Goal: Task Accomplishment & Management: Manage account settings

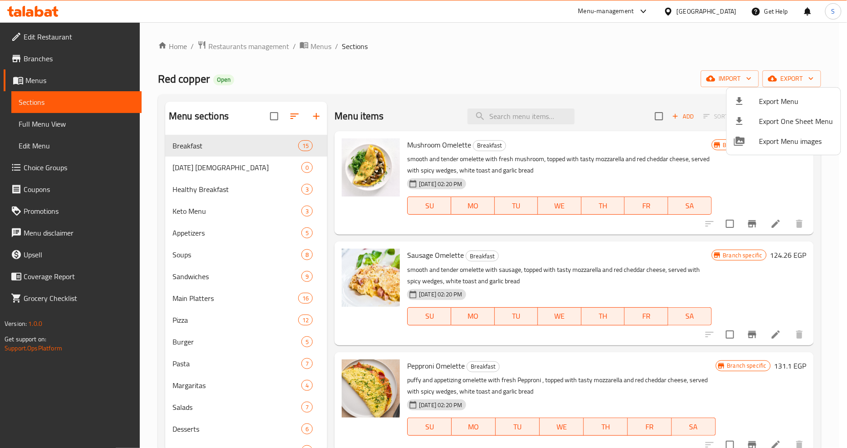
click at [307, 73] on div at bounding box center [423, 224] width 847 height 448
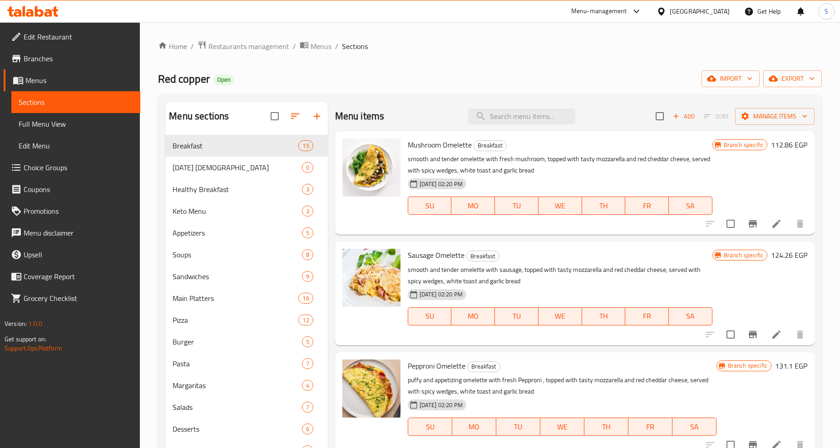
click at [40, 53] on span "Branches" at bounding box center [78, 58] width 109 height 11
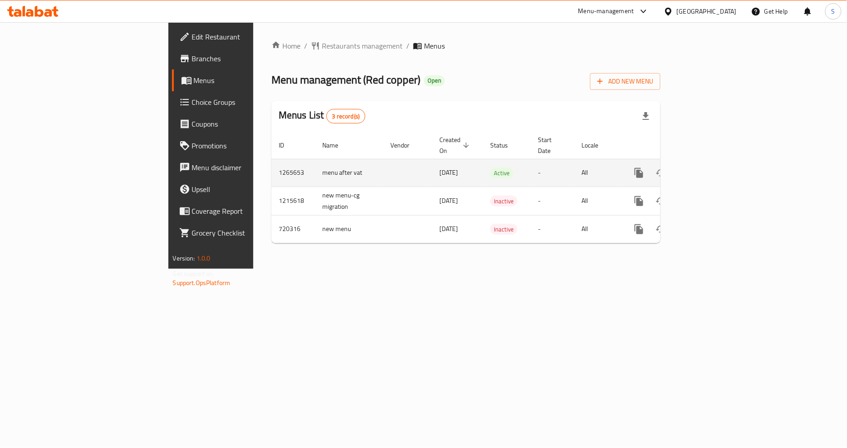
click at [710, 168] on icon "enhanced table" at bounding box center [704, 173] width 11 height 11
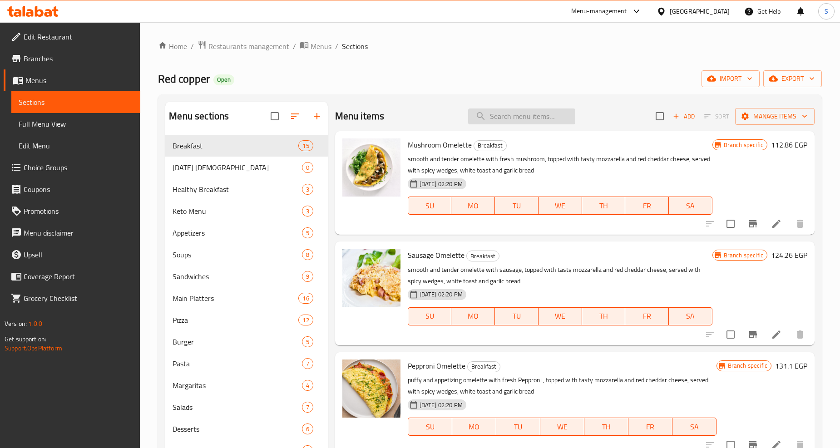
click at [523, 116] on input "search" at bounding box center [521, 117] width 107 height 16
paste input "Chicken Maqluba Plate (New)"
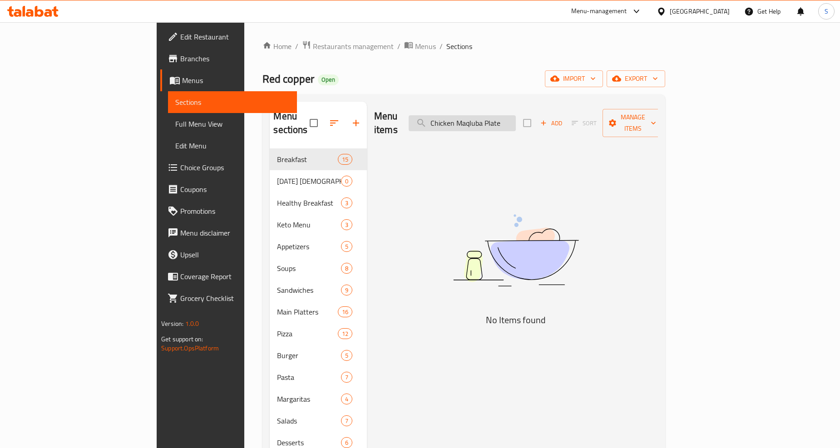
click at [516, 119] on input "Chicken Maqluba Plate" at bounding box center [462, 123] width 107 height 16
click at [504, 116] on input "Chicken Maqluba" at bounding box center [462, 123] width 107 height 16
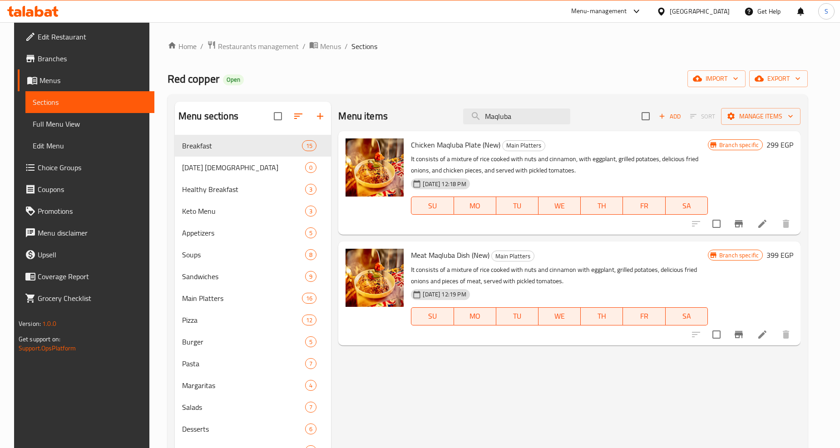
type input "Maqluba"
click at [768, 224] on icon at bounding box center [762, 223] width 11 height 11
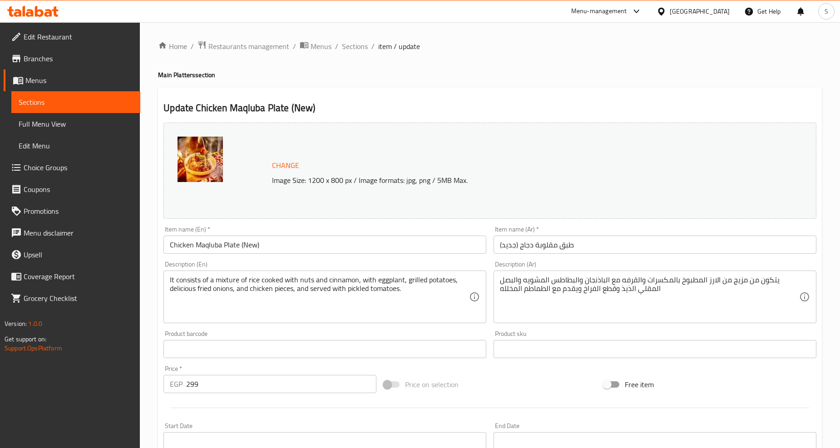
click at [508, 104] on h2 "Update Chicken Maqluba Plate (New)" at bounding box center [489, 108] width 653 height 14
click at [358, 44] on span "Sections" at bounding box center [355, 46] width 26 height 11
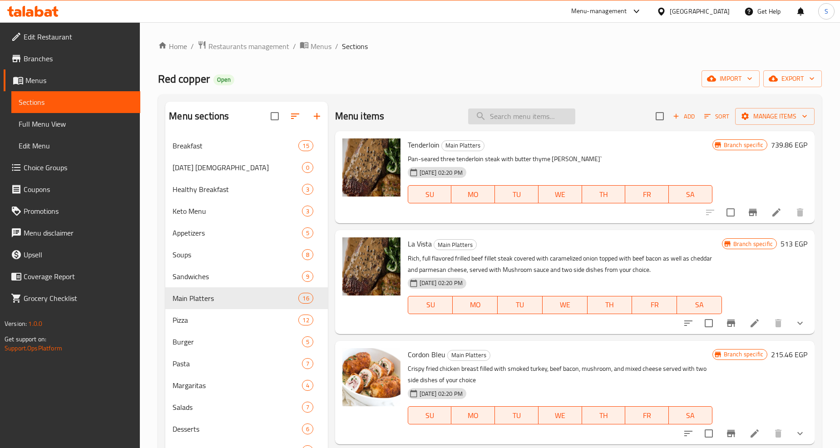
click at [570, 123] on input "search" at bounding box center [521, 117] width 107 height 16
click at [556, 118] on input "search" at bounding box center [521, 117] width 107 height 16
paste input "Cordon Bleu"
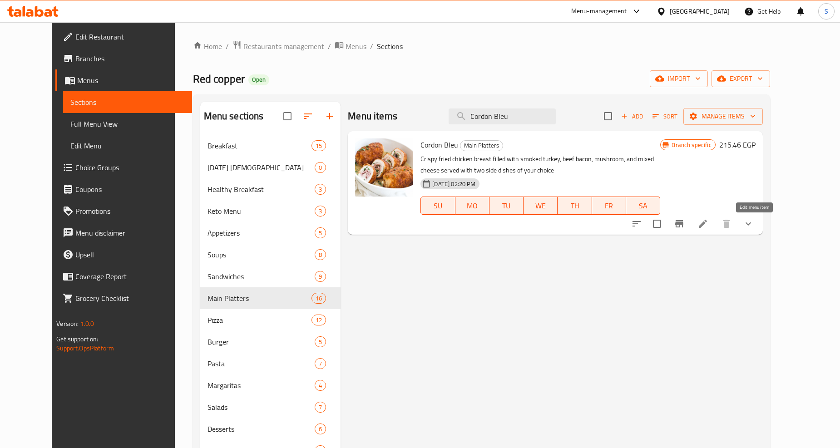
type input "Cordon Bleu"
click at [707, 223] on icon at bounding box center [703, 224] width 8 height 8
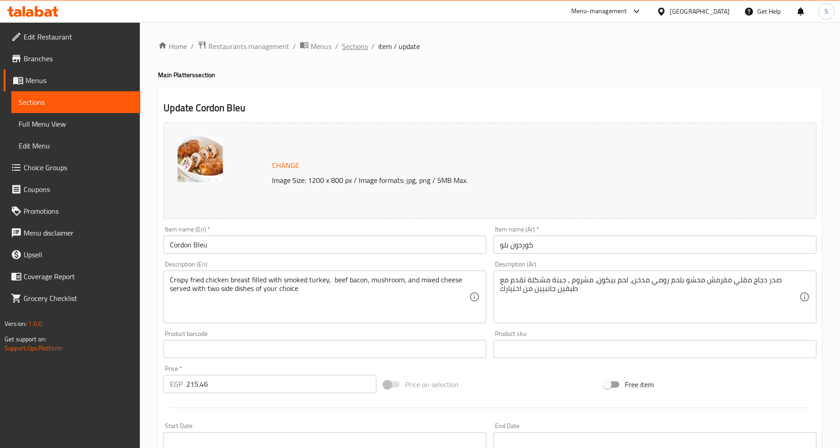
click at [358, 46] on span "Sections" at bounding box center [355, 46] width 26 height 11
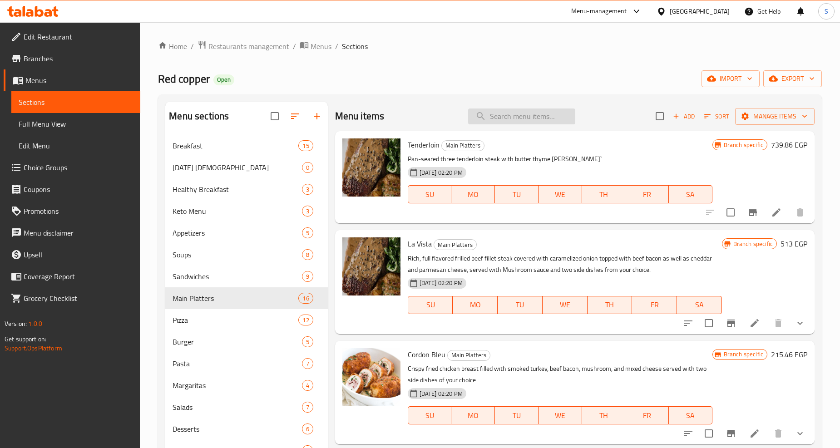
click at [501, 114] on input "search" at bounding box center [521, 117] width 107 height 16
paste input "Chicken Maqluba Plate (New)"
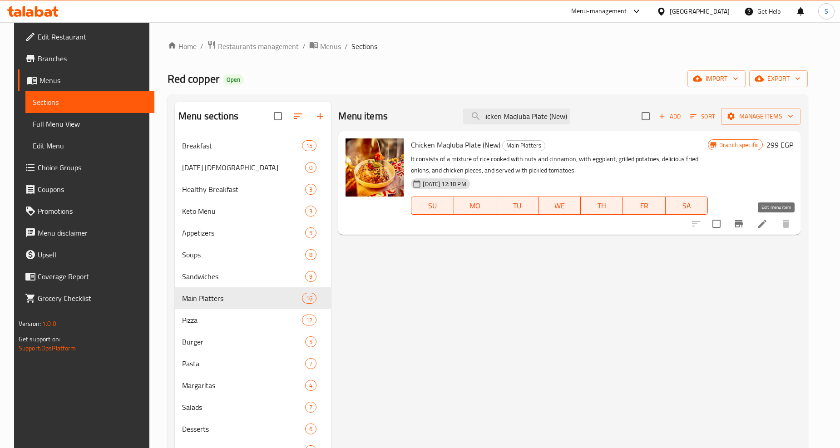
type input "Chicken Maqluba Plate (New)"
click at [768, 221] on icon at bounding box center [762, 223] width 11 height 11
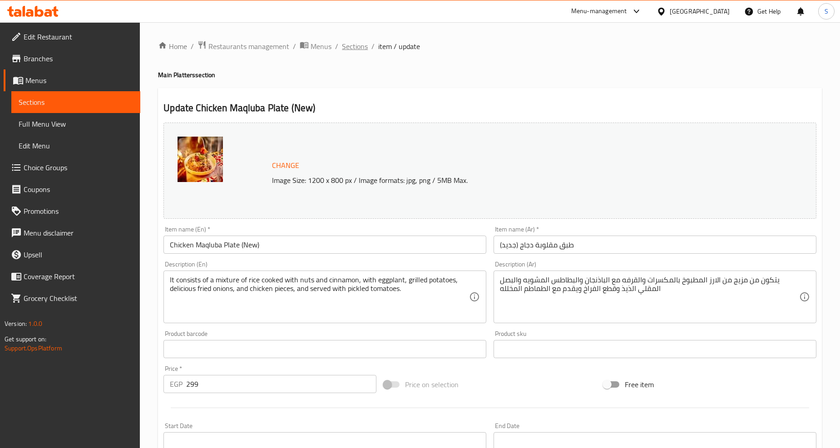
click at [362, 46] on span "Sections" at bounding box center [355, 46] width 26 height 11
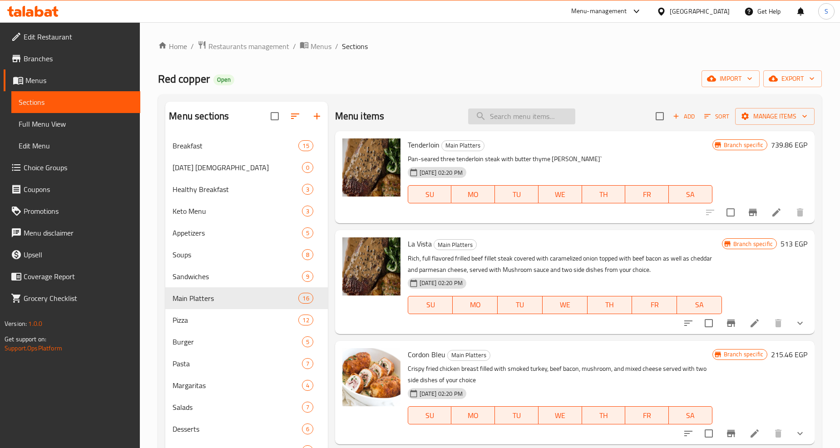
click at [530, 116] on input "search" at bounding box center [521, 117] width 107 height 16
paste input "Cordon Bleu"
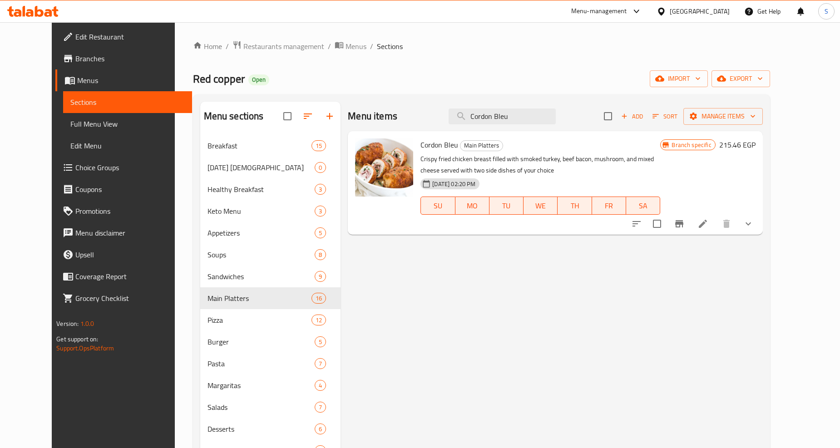
type input "Cordon Bleu"
click at [716, 228] on li at bounding box center [702, 224] width 25 height 16
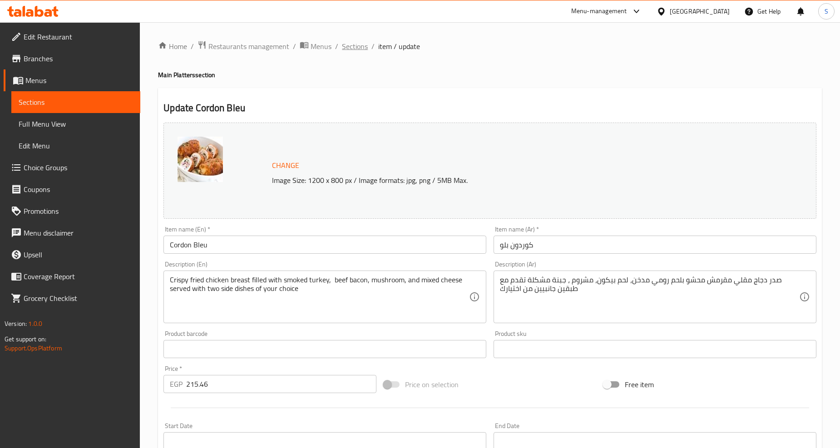
click at [359, 52] on span "Sections" at bounding box center [355, 46] width 26 height 11
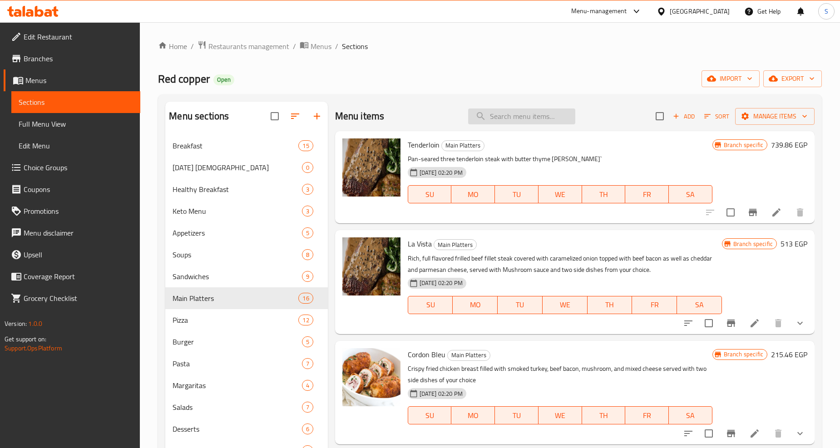
click at [556, 117] on input "search" at bounding box center [521, 117] width 107 height 16
paste input "Mexican Chicken"
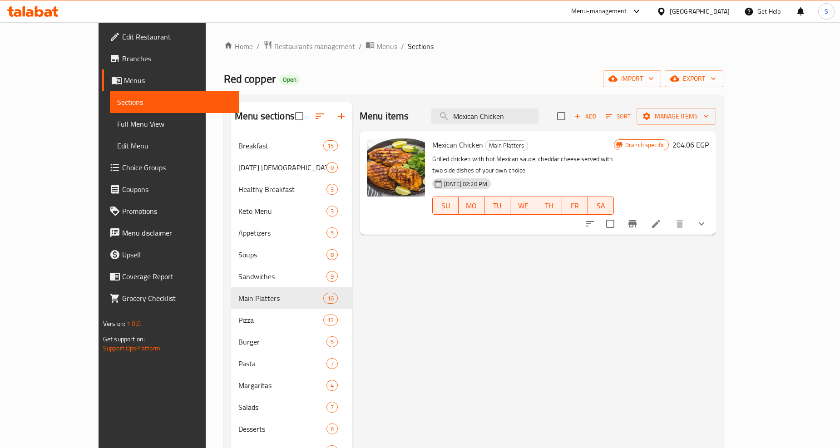
type input "Mexican Chicken"
click at [660, 220] on icon at bounding box center [656, 224] width 8 height 8
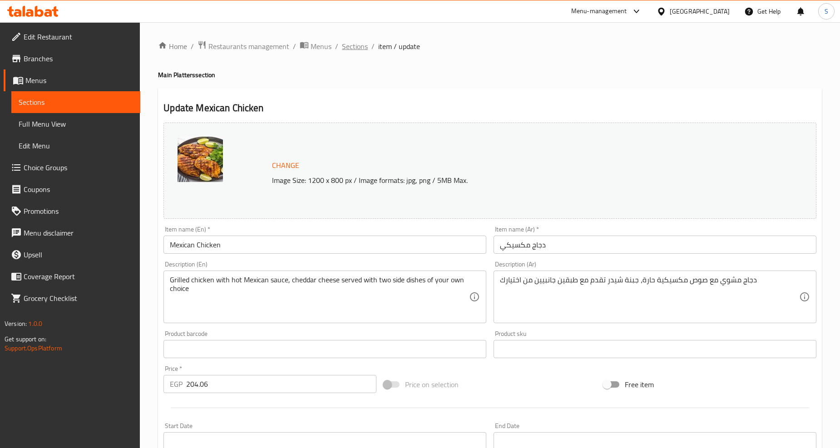
click at [342, 49] on span "Sections" at bounding box center [355, 46] width 26 height 11
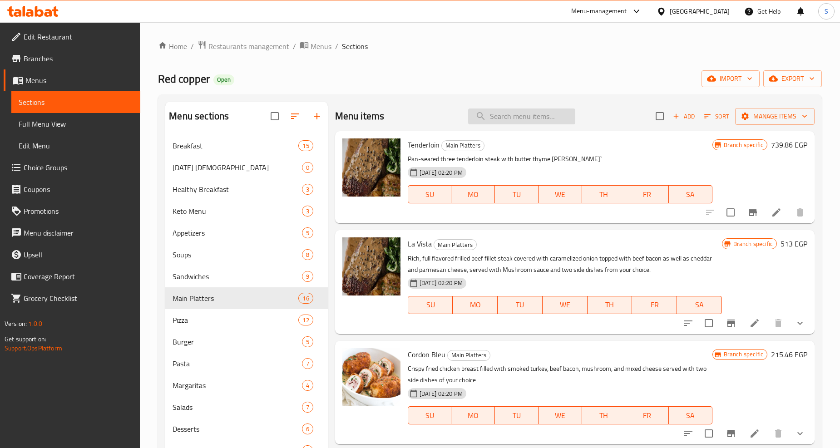
click at [520, 118] on input "search" at bounding box center [521, 117] width 107 height 16
paste input "Chicken Curry"
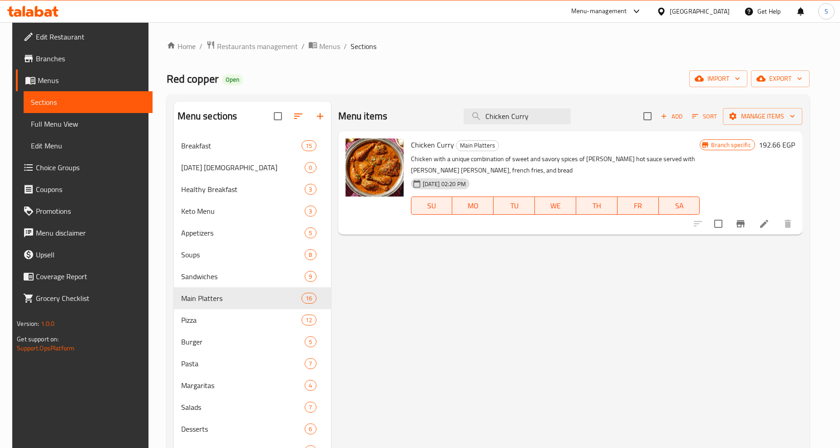
type input "Chicken Curry"
click at [768, 226] on li at bounding box center [764, 224] width 25 height 16
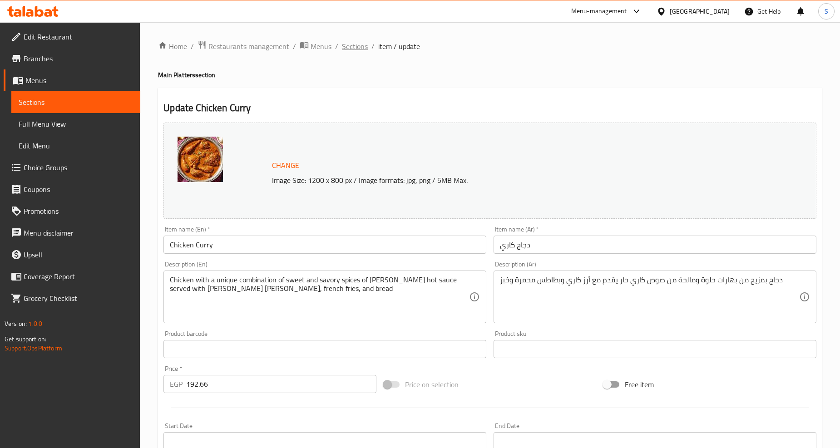
click at [347, 43] on span "Sections" at bounding box center [355, 46] width 26 height 11
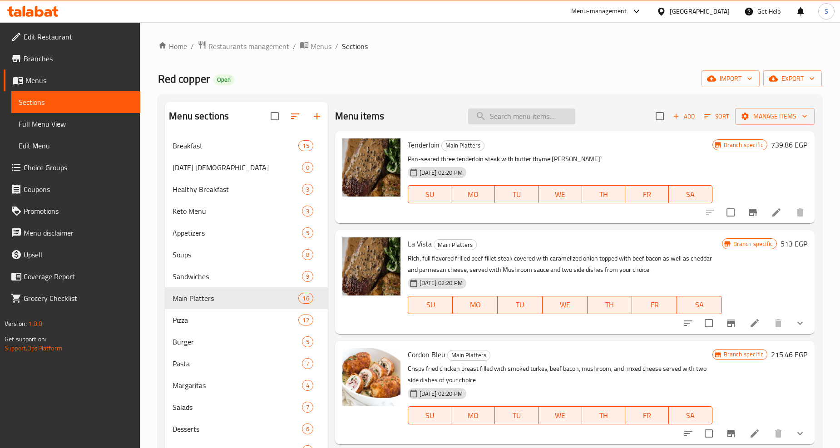
click at [520, 124] on input "search" at bounding box center [521, 117] width 107 height 16
paste input "Beef Curry"
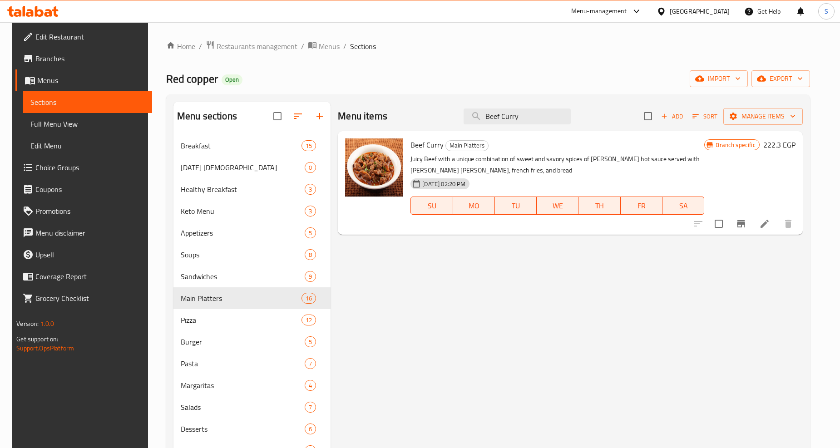
type input "Beef Curry"
click at [770, 226] on icon at bounding box center [764, 223] width 11 height 11
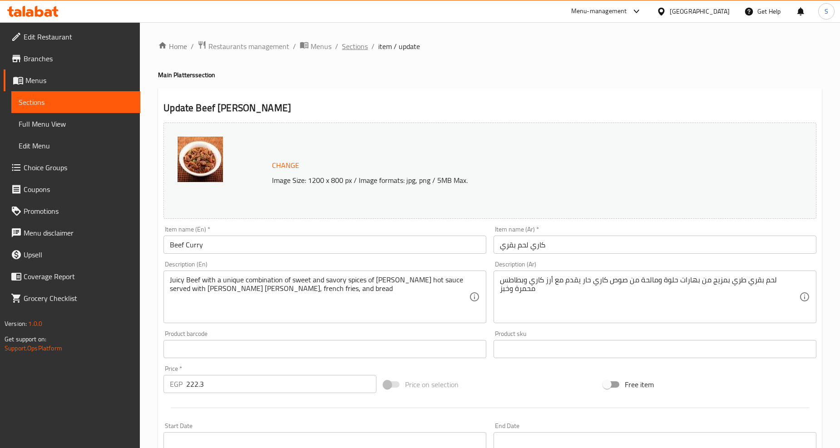
click at [351, 48] on span "Sections" at bounding box center [355, 46] width 26 height 11
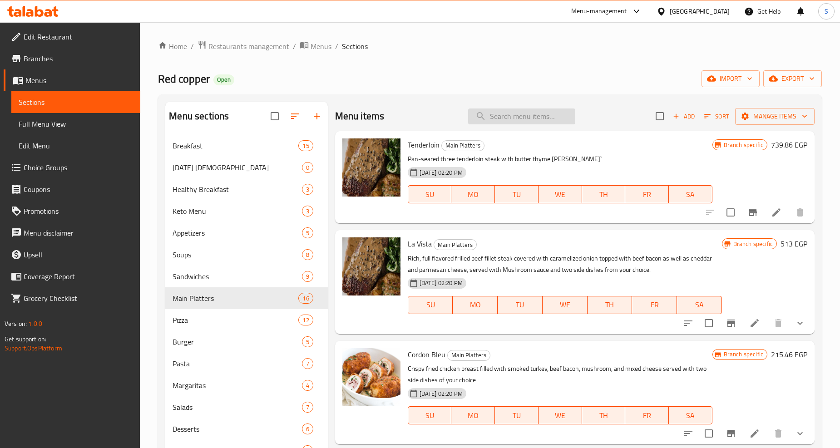
click at [503, 119] on input "search" at bounding box center [521, 117] width 107 height 16
paste input "Meat Maqluba Dish (New)"
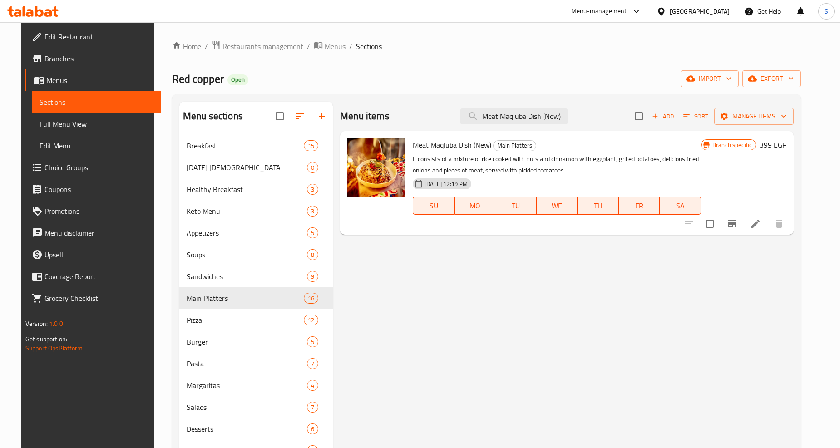
type input "Meat Maqluba Dish (New)"
click at [761, 229] on icon at bounding box center [755, 223] width 11 height 11
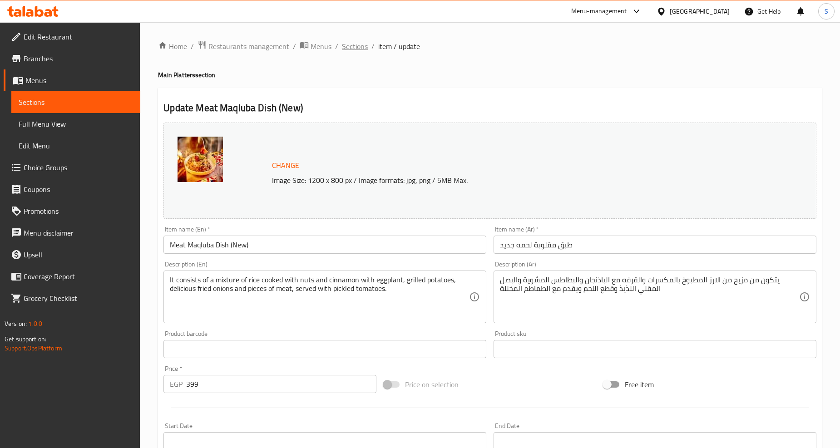
click at [348, 46] on span "Sections" at bounding box center [355, 46] width 26 height 11
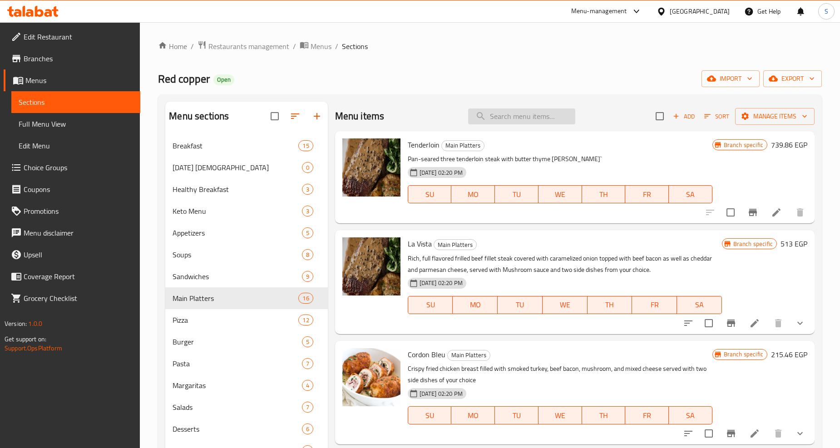
click at [503, 123] on input "search" at bounding box center [521, 117] width 107 height 16
paste input "Mix Grill Platter (New)"
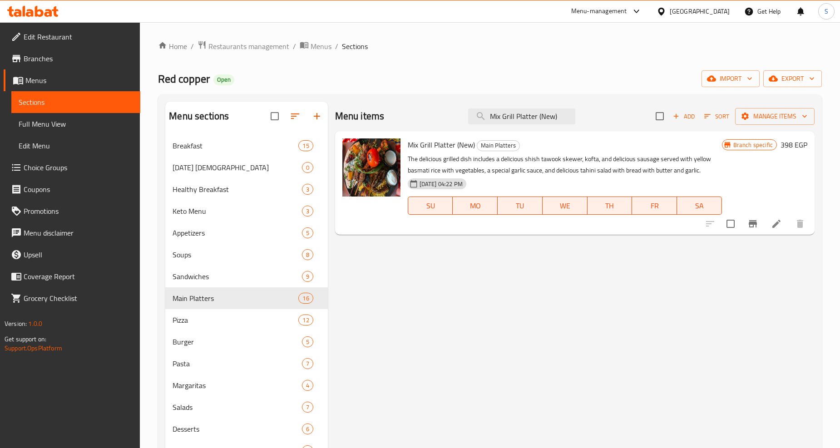
type input "Mix Grill Platter (New)"
click at [770, 227] on li at bounding box center [776, 224] width 25 height 16
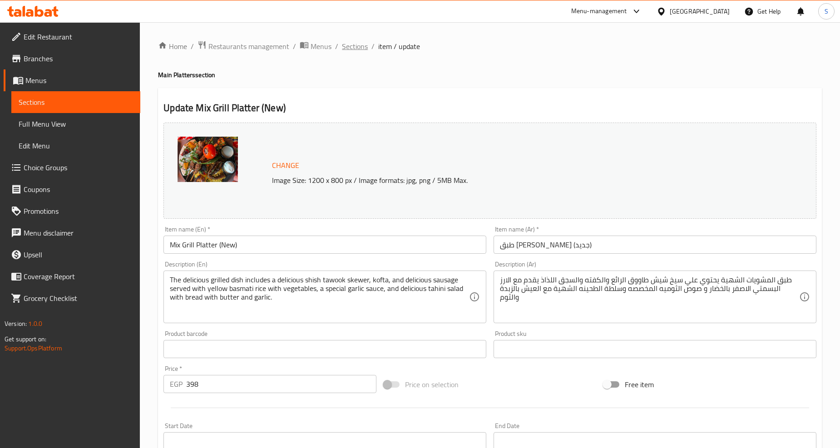
click at [353, 51] on span "Sections" at bounding box center [355, 46] width 26 height 11
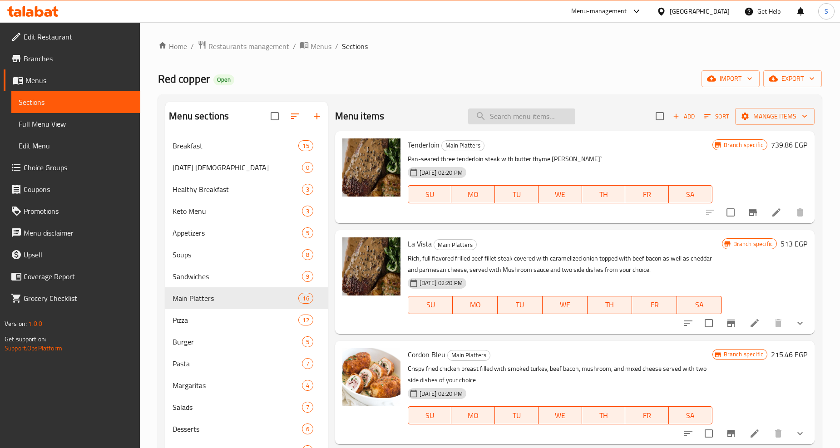
click at [515, 119] on input "search" at bounding box center [521, 117] width 107 height 16
paste input "Trio Chicken"
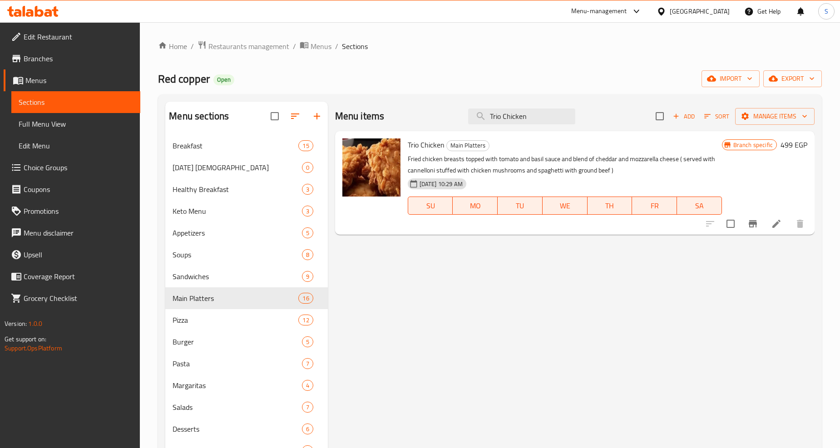
type input "Trio Chicken"
click at [782, 220] on li at bounding box center [776, 224] width 25 height 16
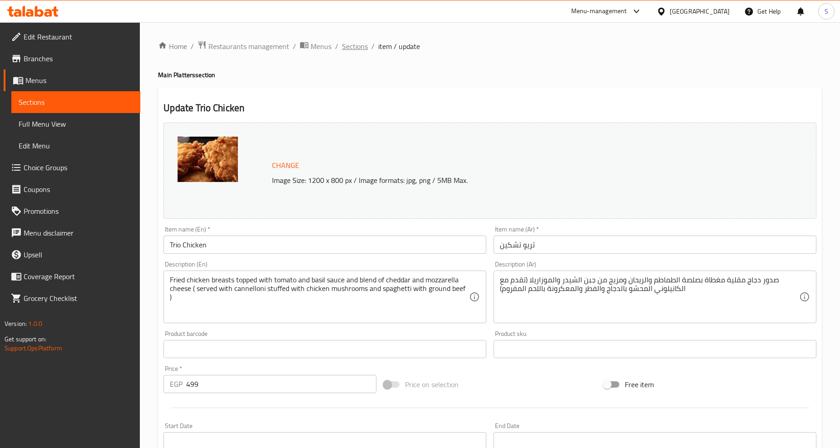
click at [344, 43] on span "Sections" at bounding box center [355, 46] width 26 height 11
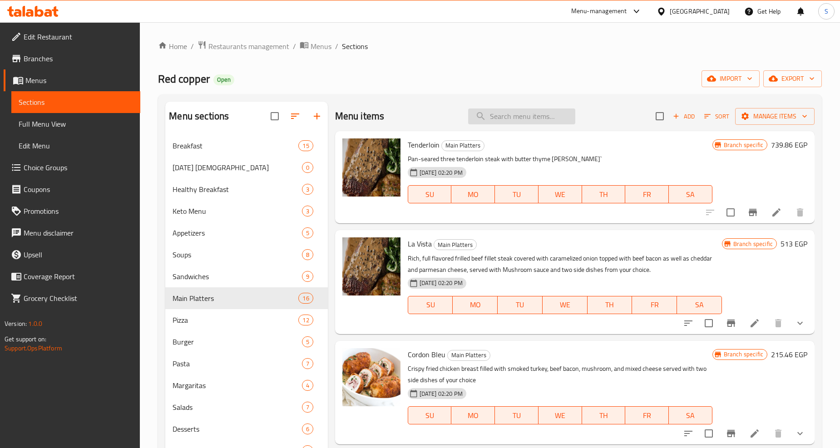
click at [506, 117] on input "search" at bounding box center [521, 117] width 107 height 16
paste input "Baked Herbed Chicken"
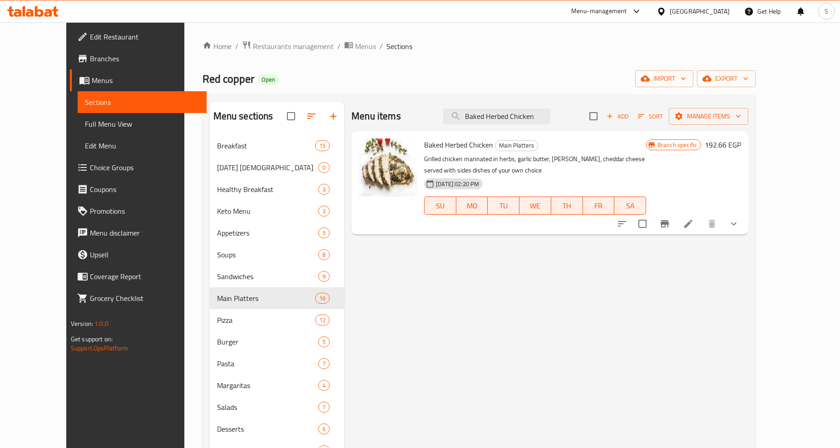
type input "Baked Herbed Chicken"
click at [701, 224] on li at bounding box center [688, 224] width 25 height 16
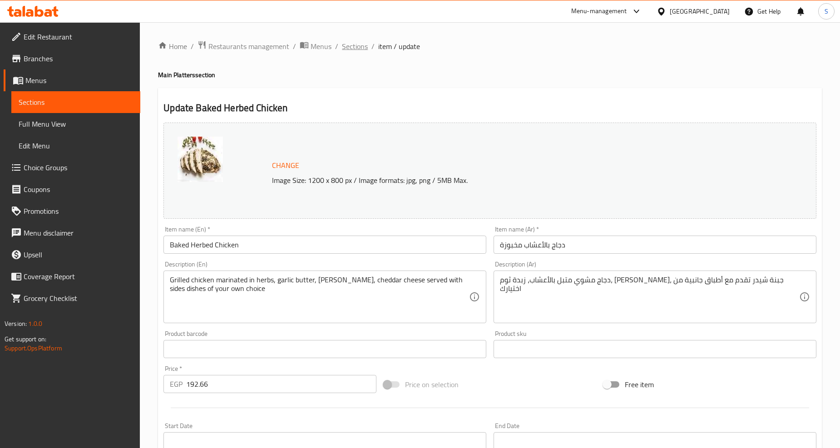
click at [357, 47] on span "Sections" at bounding box center [355, 46] width 26 height 11
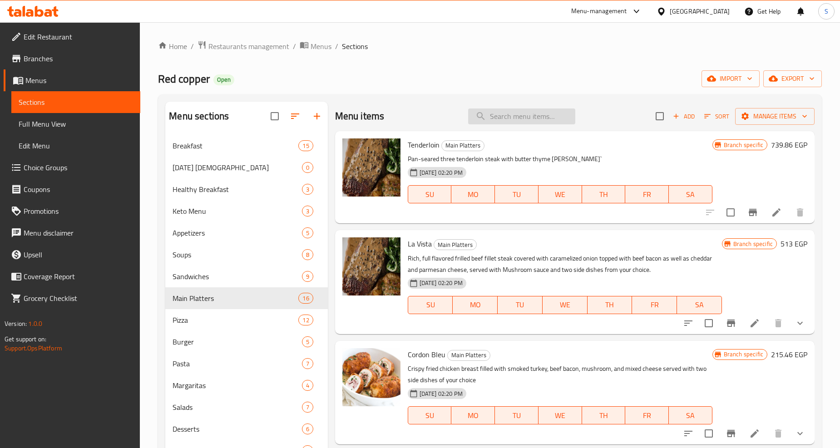
click at [498, 124] on input "search" at bounding box center [521, 117] width 107 height 16
paste input "Shish Tawook Plate (New delicious) ."
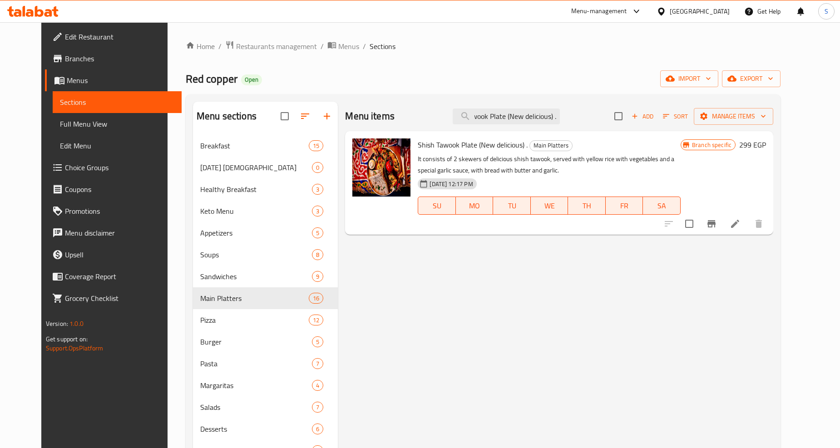
type input "Shish Tawook Plate (New delicious) ."
click at [739, 225] on icon at bounding box center [735, 224] width 8 height 8
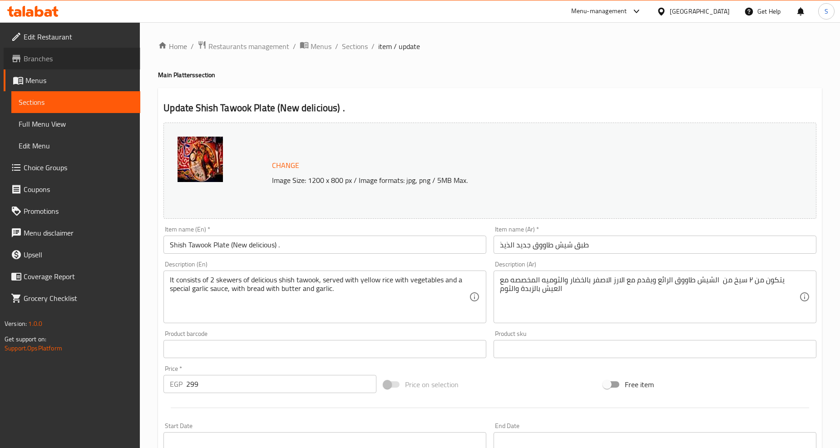
click at [59, 68] on link "Branches" at bounding box center [72, 59] width 137 height 22
